Goal: Information Seeking & Learning: Learn about a topic

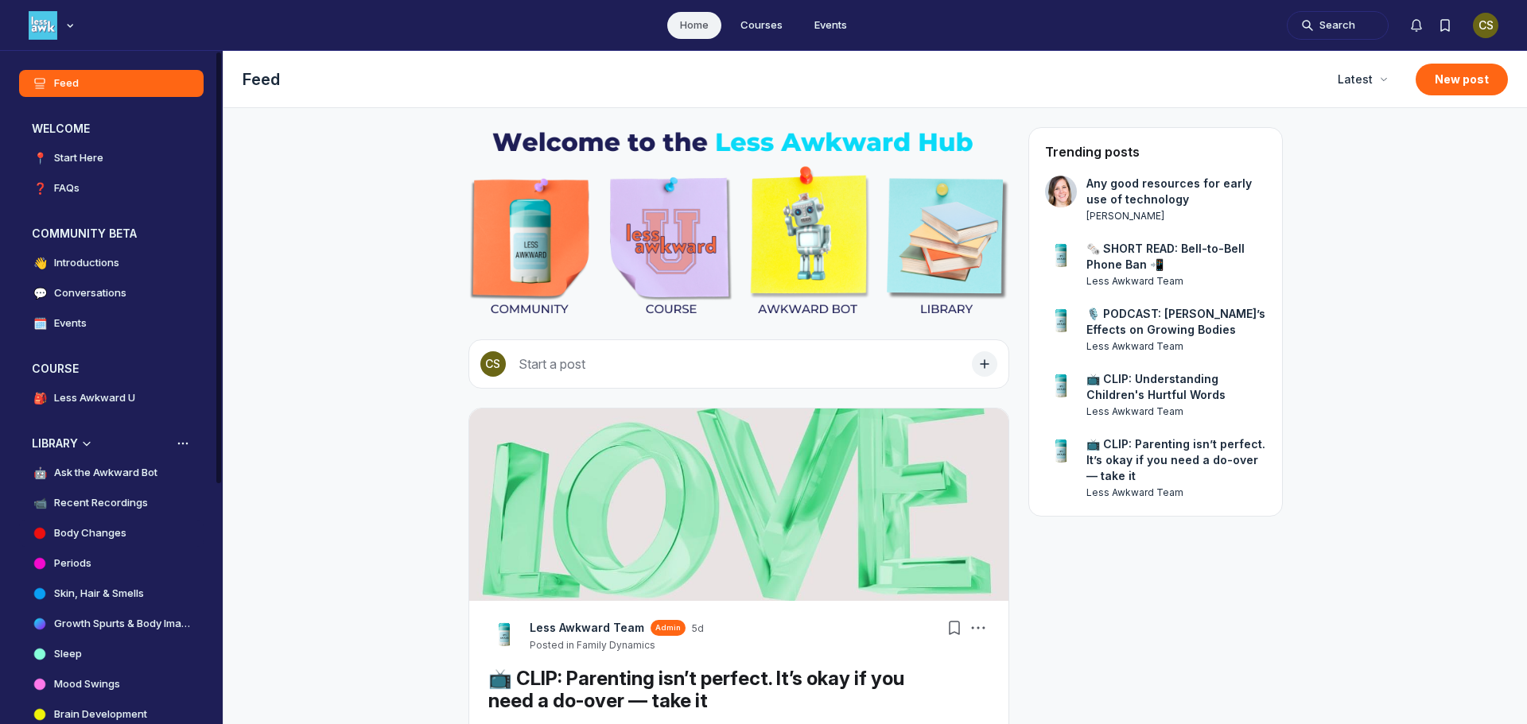
scroll to position [159, 0]
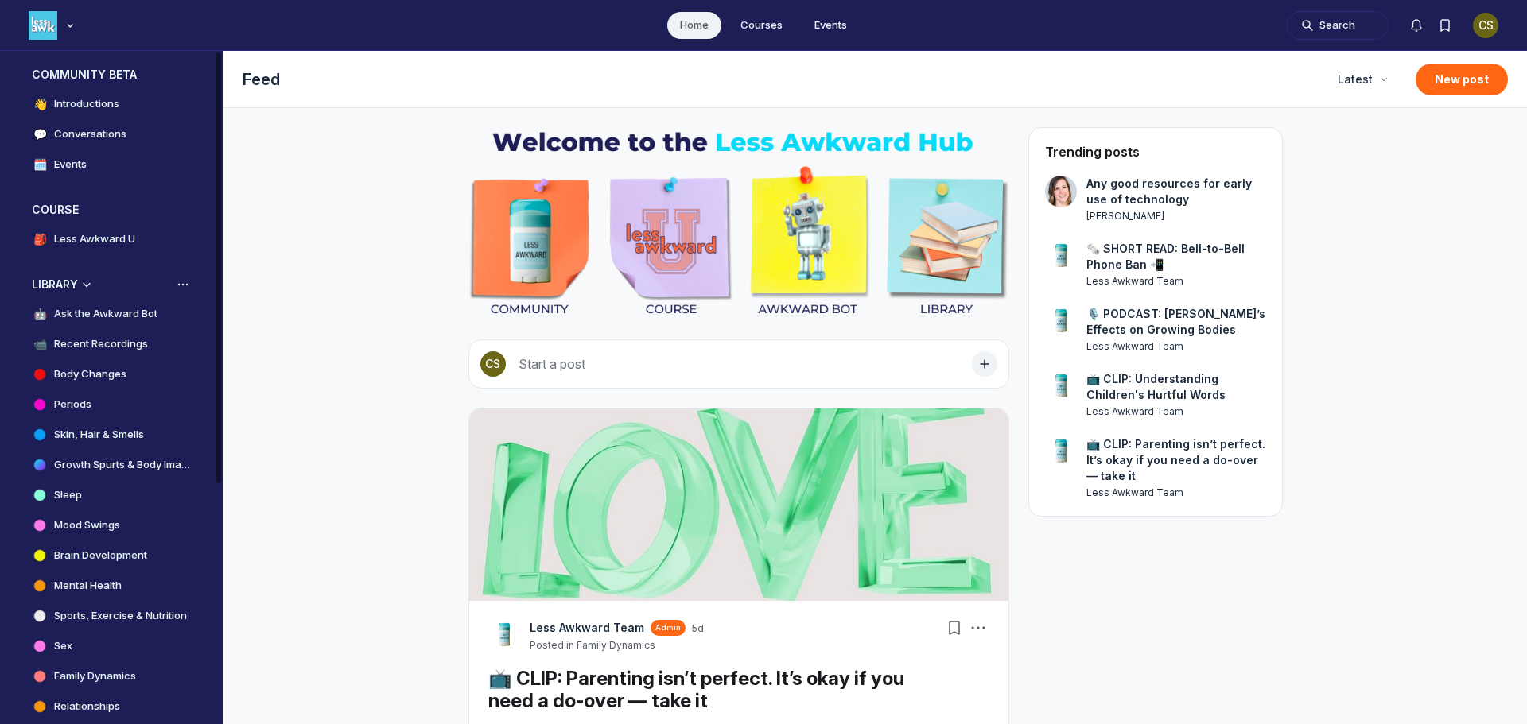
click at [101, 377] on h4 "Body Changes" at bounding box center [90, 375] width 72 height 16
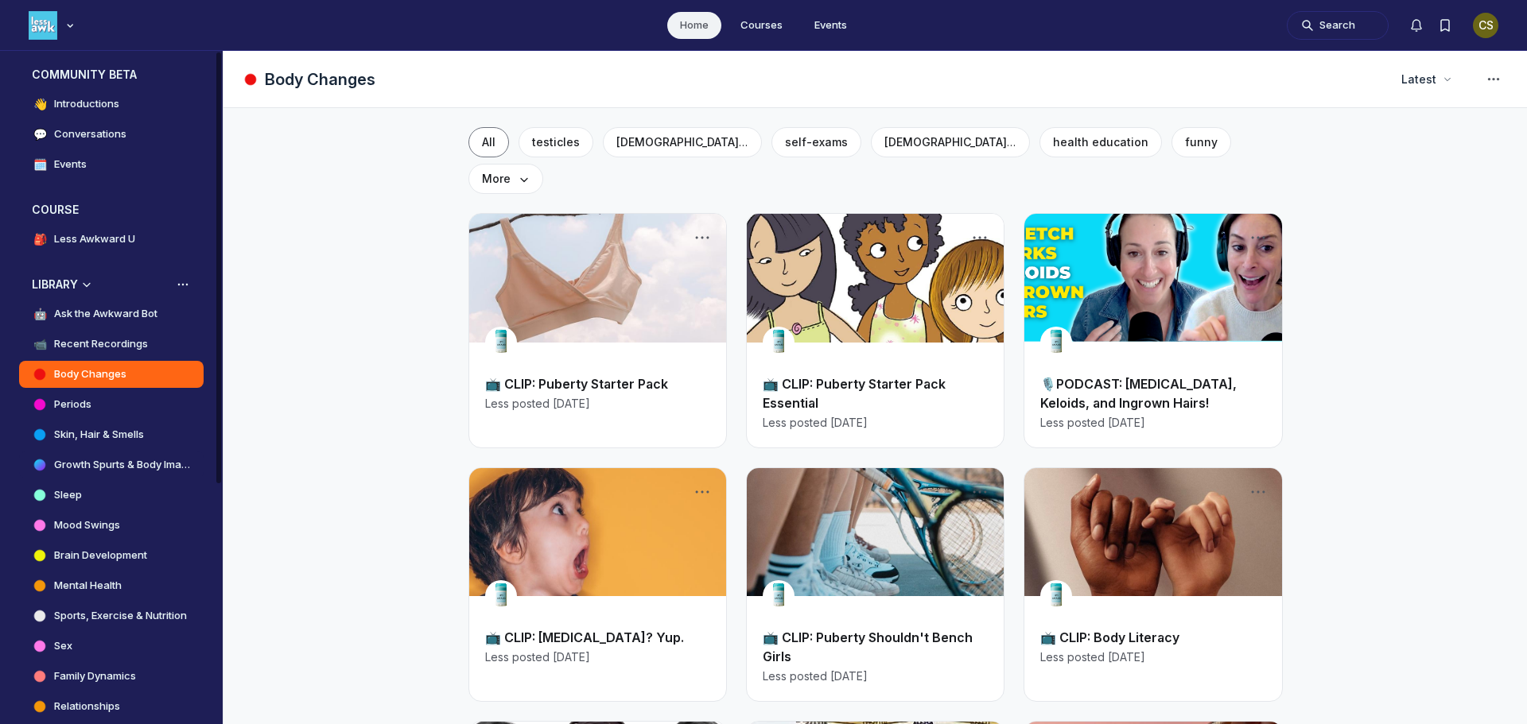
click at [153, 465] on h4 "Growth Spurts & Body Image" at bounding box center [122, 465] width 137 height 16
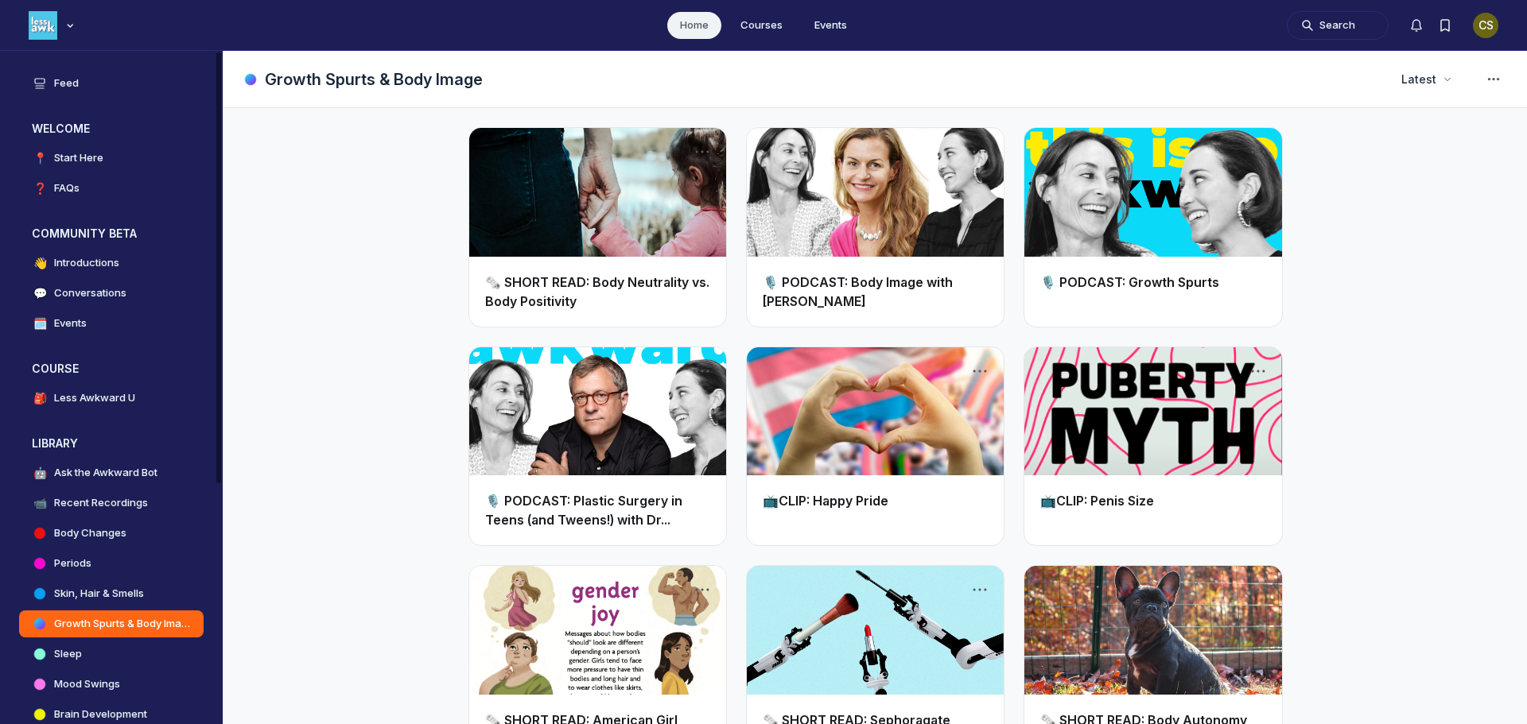
click at [68, 83] on h4 "Feed" at bounding box center [66, 84] width 25 height 16
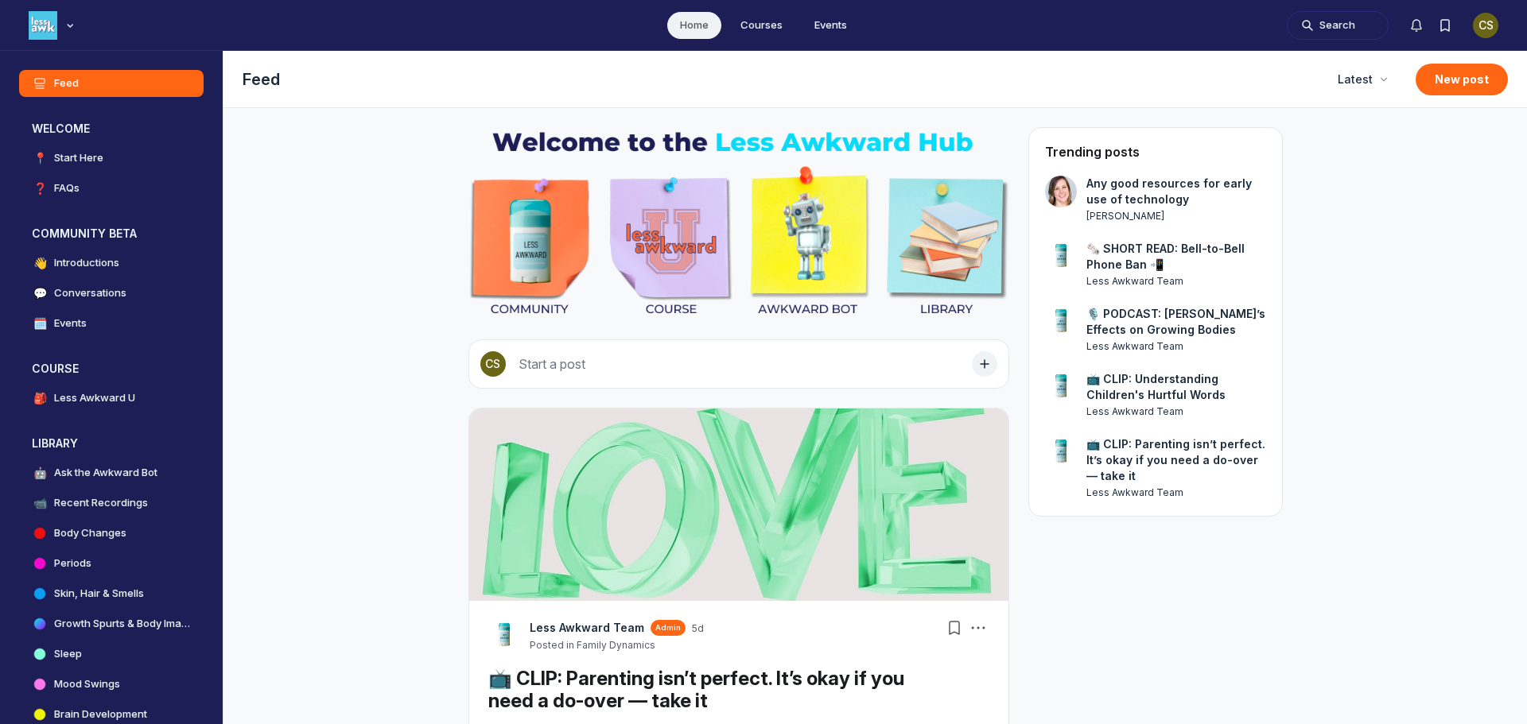
click at [667, 241] on img "Main Content" at bounding box center [738, 223] width 541 height 193
click at [665, 251] on img "Main Content" at bounding box center [738, 223] width 541 height 193
click at [79, 396] on h4 "Less Awkward U" at bounding box center [94, 398] width 81 height 16
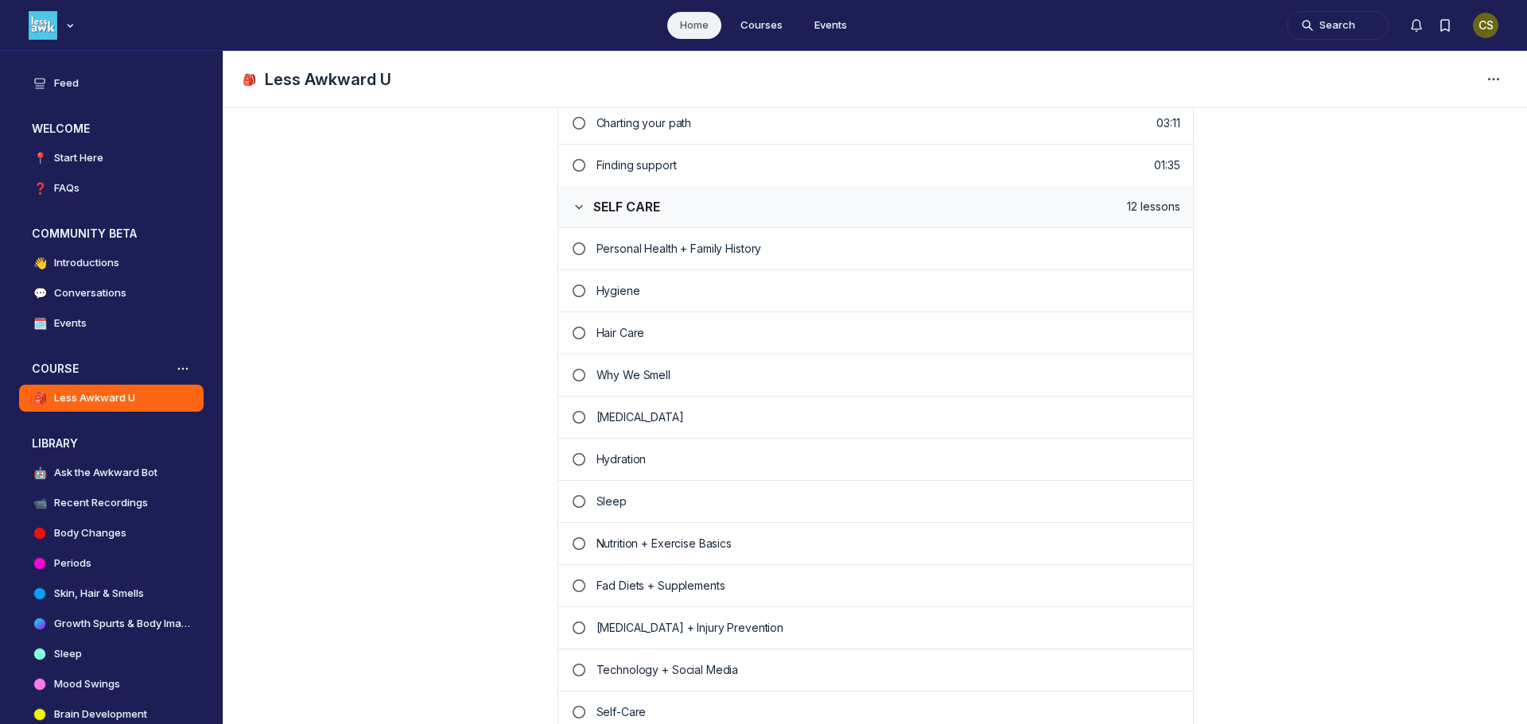
scroll to position [636, 0]
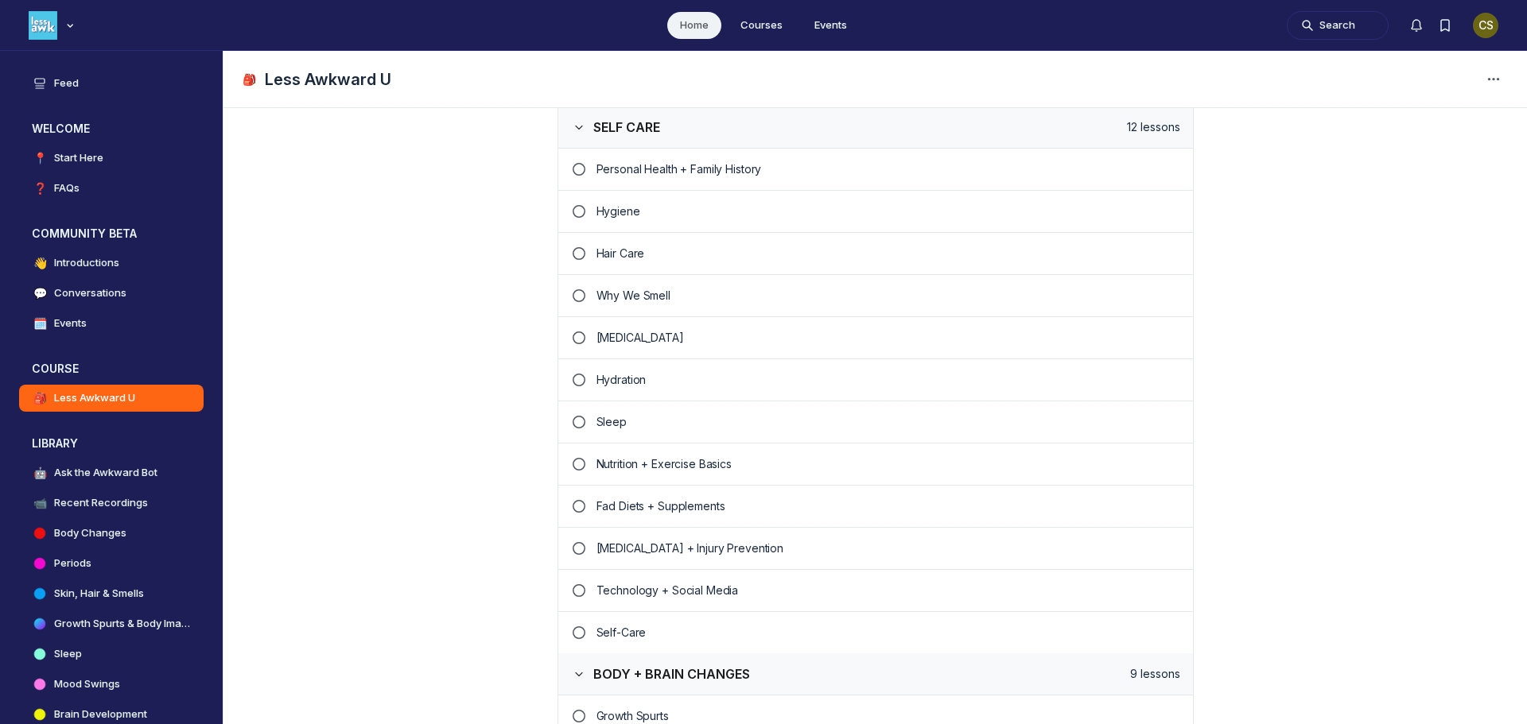
click at [571, 509] on icon "Lesson incomplete" at bounding box center [579, 506] width 16 height 13
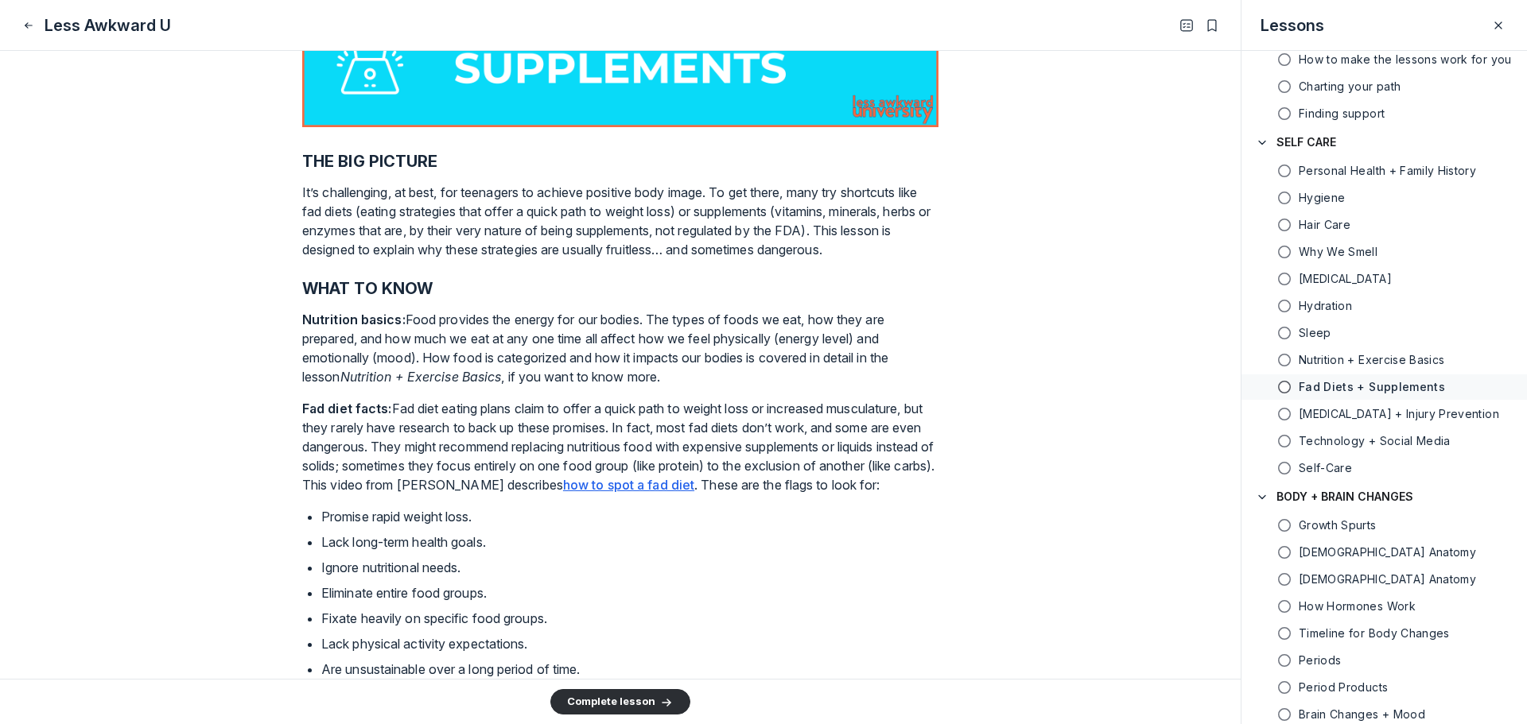
scroll to position [557, 0]
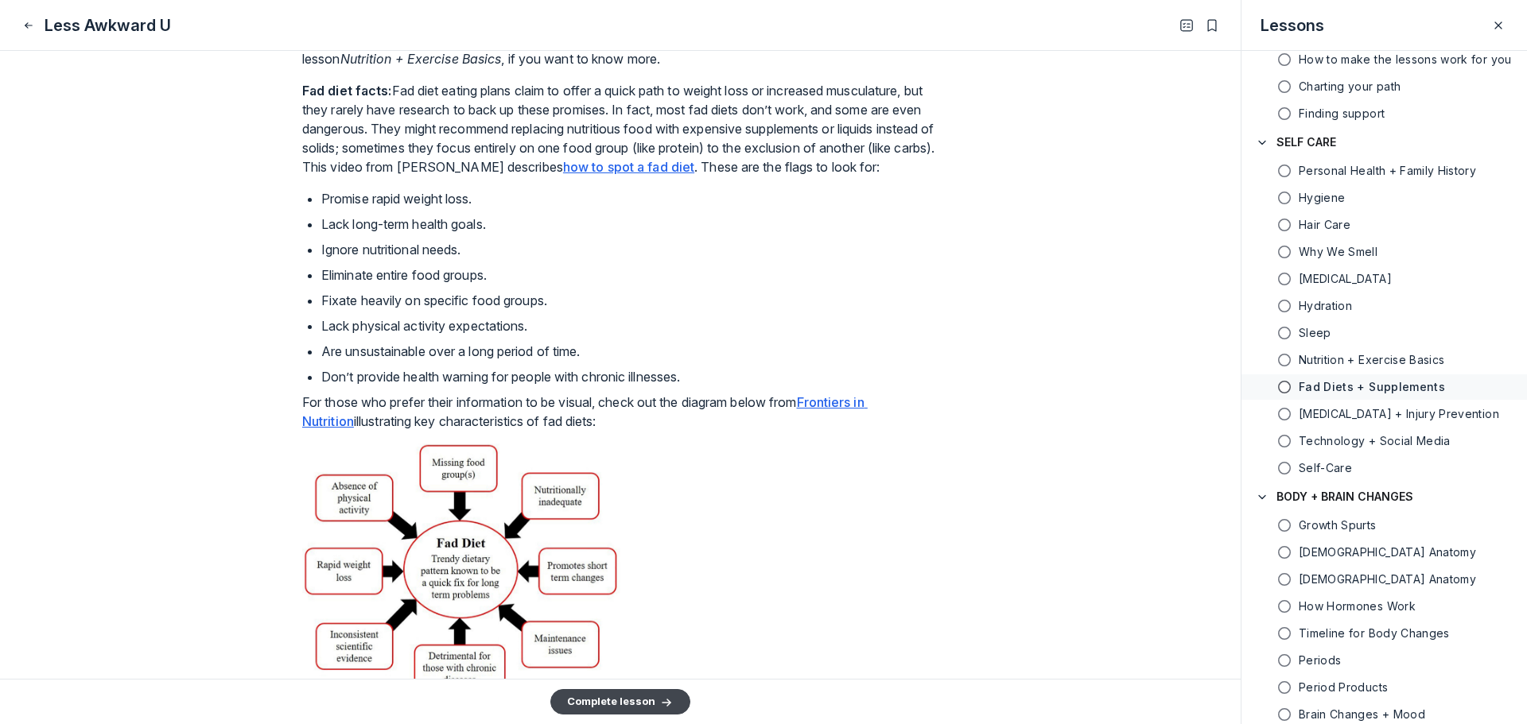
click at [600, 704] on button "Complete lesson" at bounding box center [620, 701] width 140 height 25
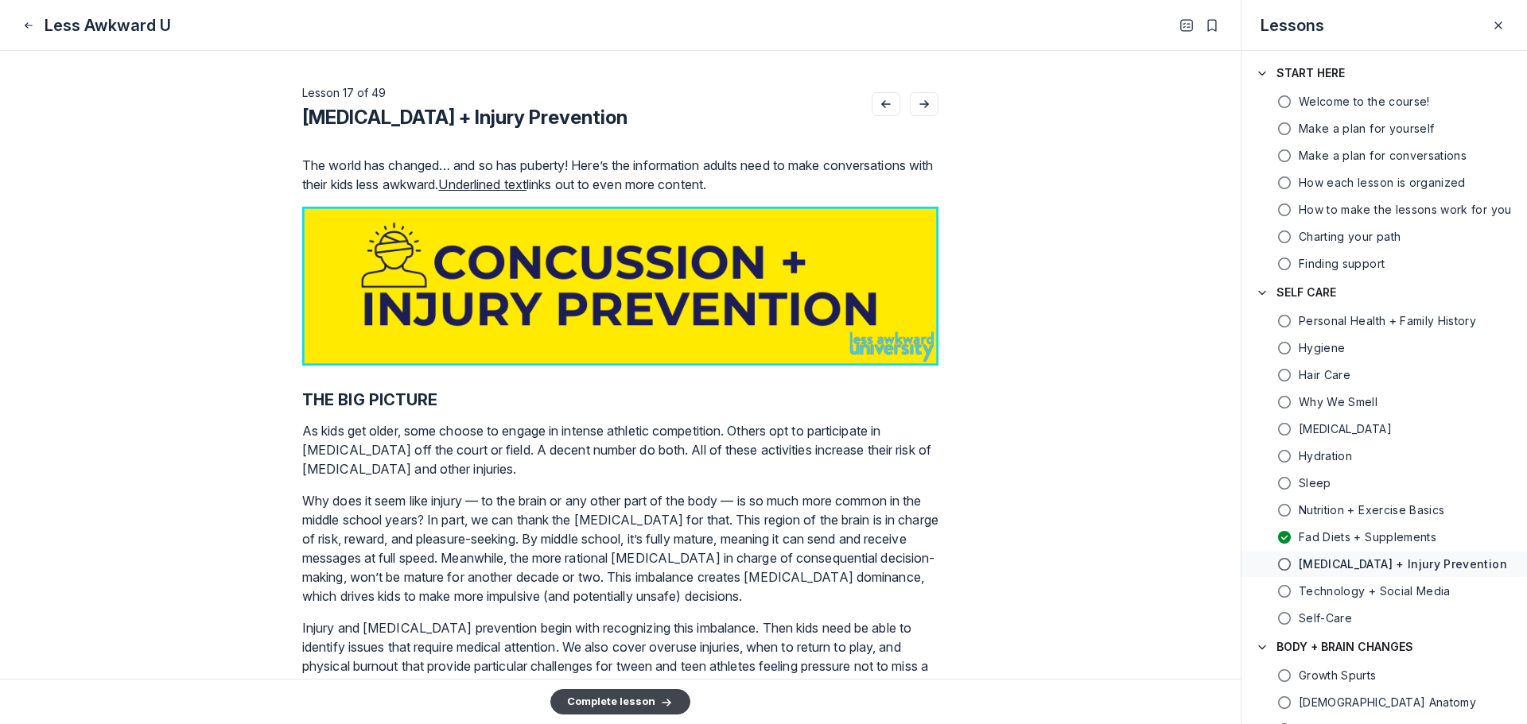
scroll to position [177, 0]
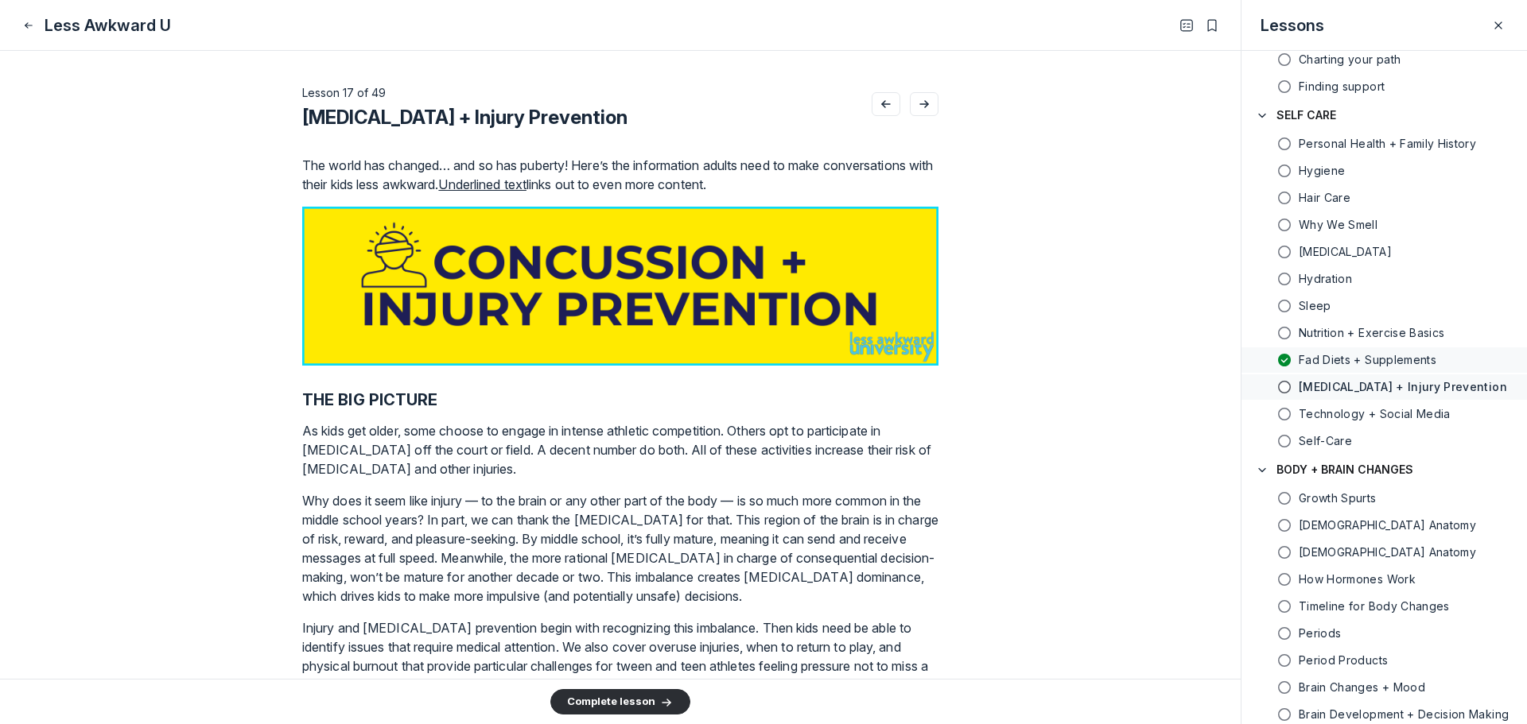
click at [1283, 365] on use at bounding box center [1284, 360] width 13 height 13
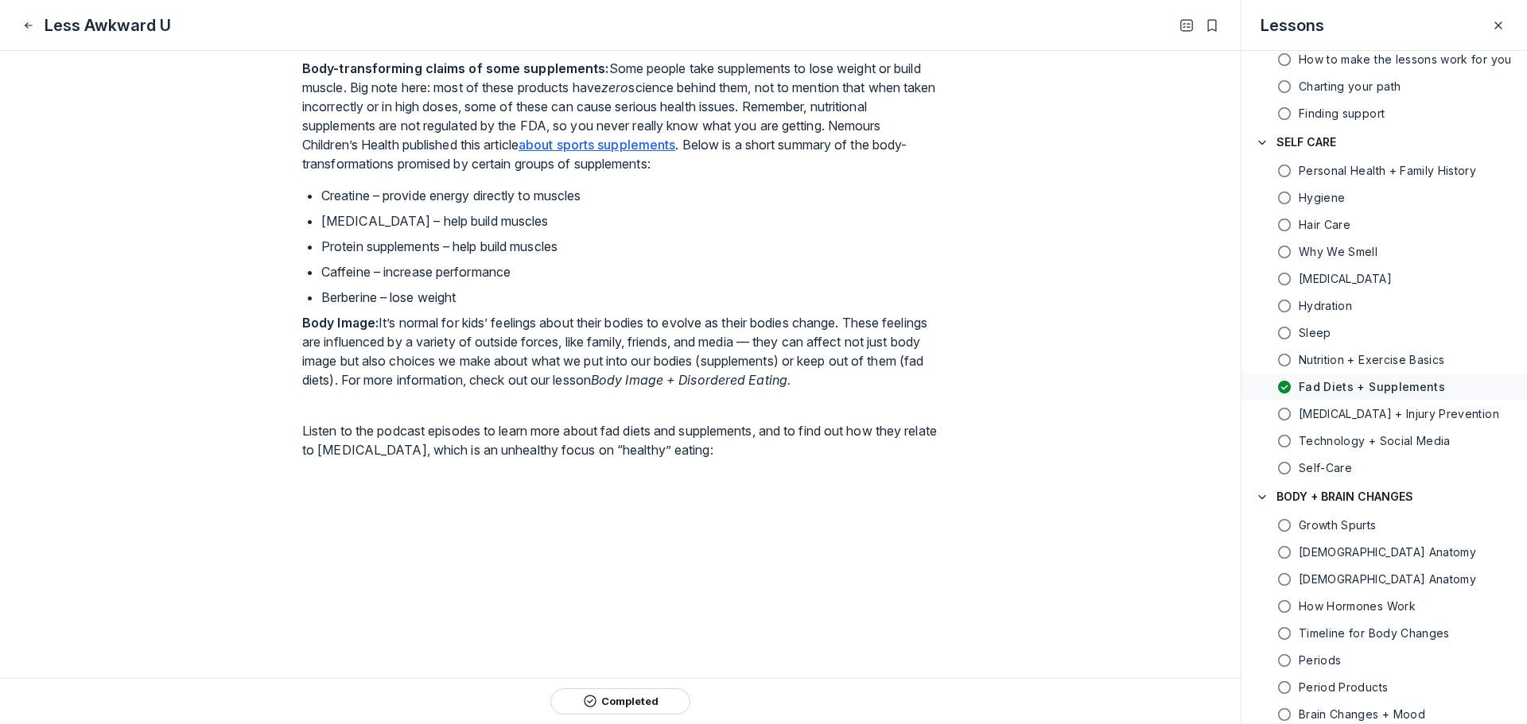
scroll to position [2067, 0]
